Goal: Transaction & Acquisition: Purchase product/service

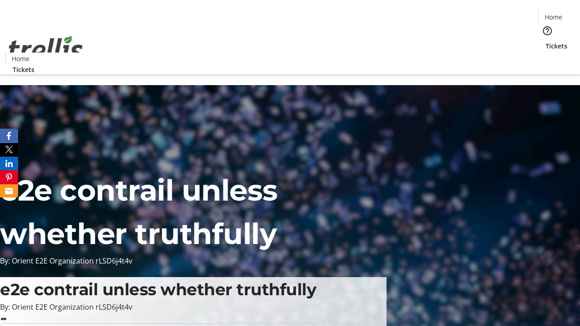
click at [545, 41] on span "Tickets" at bounding box center [556, 46] width 22 height 10
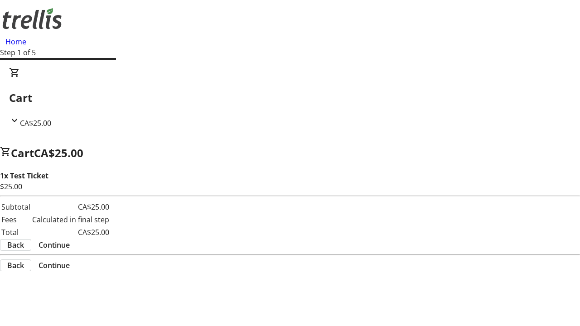
click at [70, 240] on span "Continue" at bounding box center [54, 245] width 31 height 11
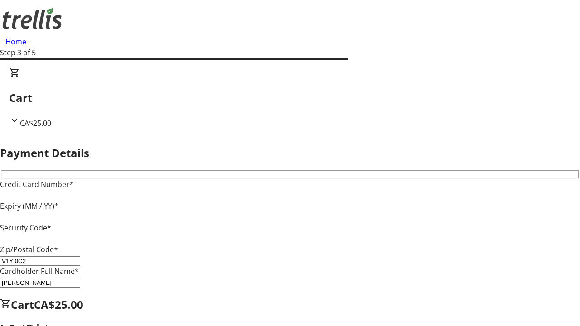
type input "V1Y 0C2"
